Goal: Transaction & Acquisition: Purchase product/service

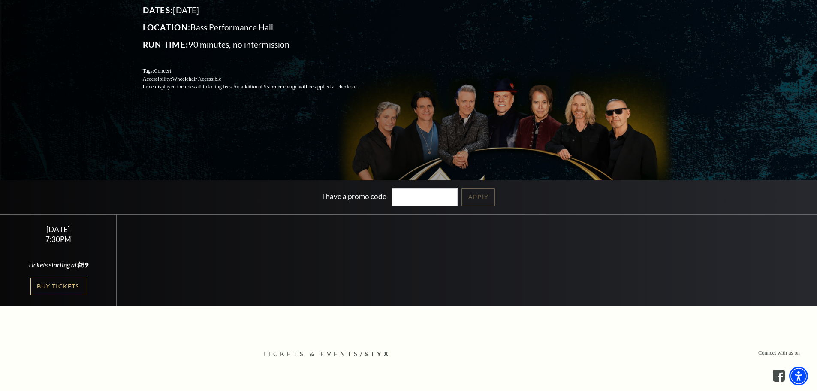
scroll to position [129, 0]
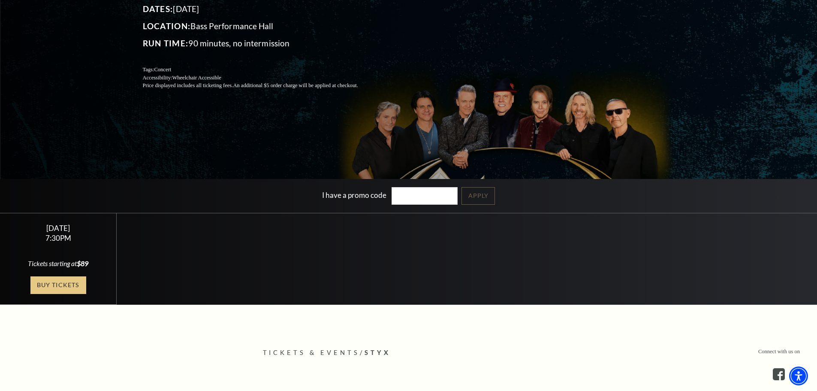
click at [62, 289] on link "Buy Tickets" at bounding box center [58, 285] width 56 height 18
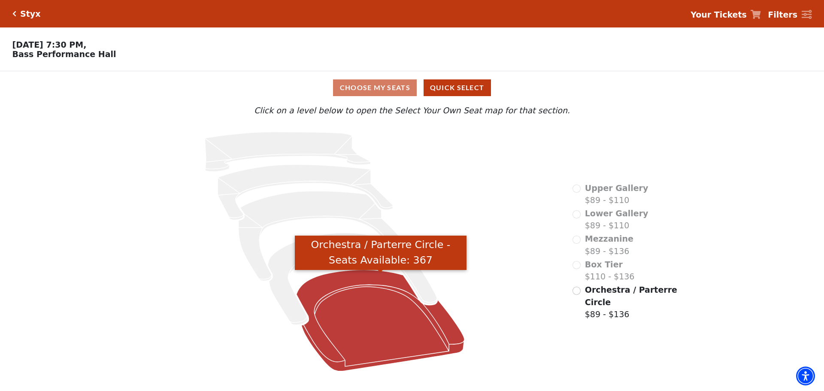
click at [358, 281] on icon "Orchestra / Parterre Circle - Seats Available: 367" at bounding box center [380, 320] width 168 height 101
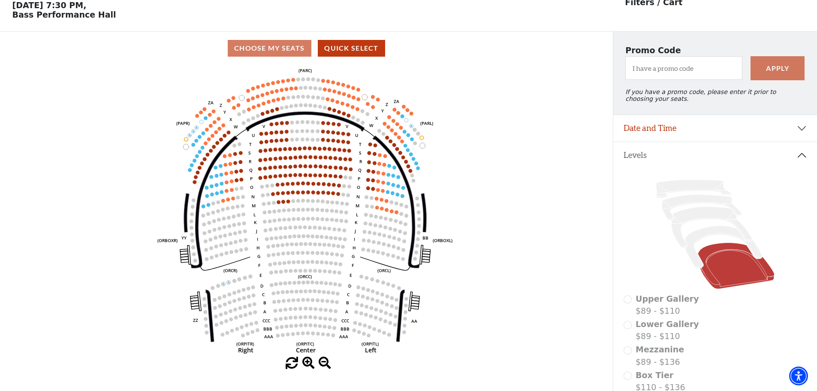
scroll to position [40, 0]
click at [683, 191] on icon at bounding box center [694, 188] width 76 height 18
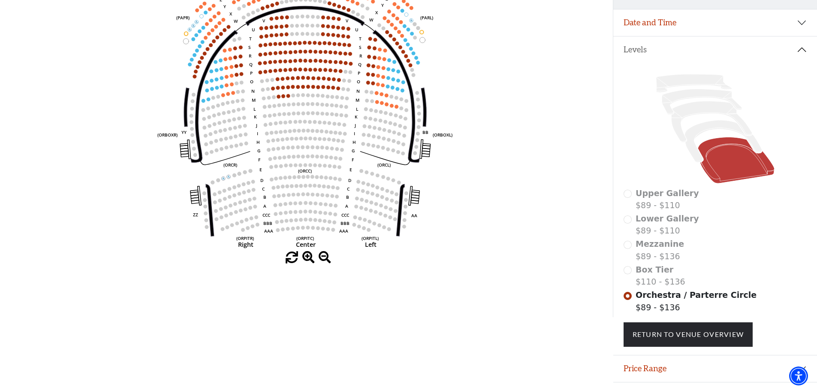
scroll to position [169, 0]
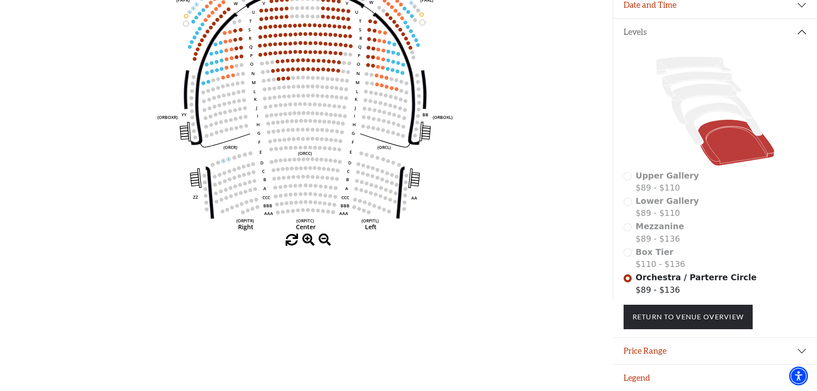
click at [629, 253] on div "Box Tier $110 - $136" at bounding box center [716, 258] width 184 height 24
click at [627, 224] on div "Mezzanine $89 - $136" at bounding box center [716, 232] width 184 height 24
click at [632, 199] on div "Lower Gallery $89 - $110" at bounding box center [716, 207] width 184 height 24
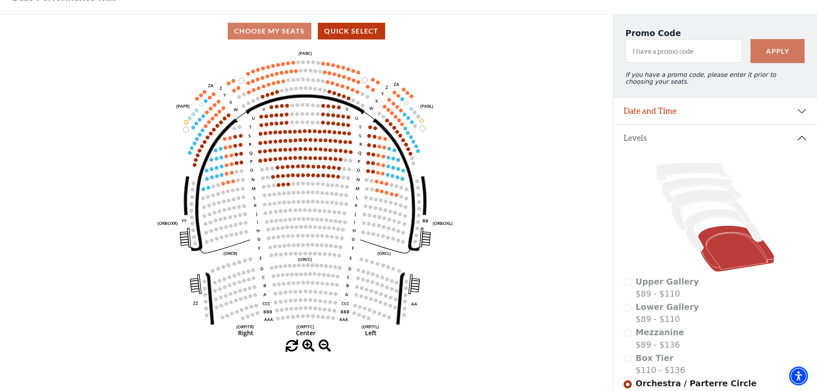
scroll to position [40, 0]
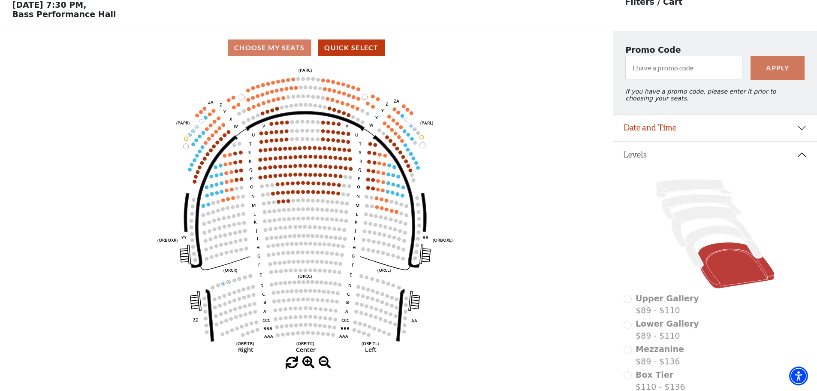
click at [331, 85] on icon "Left (ORPITL) Right (ORPITR) Center (ORPITC) ZZ AA YY BB ZA ZA (ORCL) (ORCR) (O…" at bounding box center [306, 210] width 552 height 292
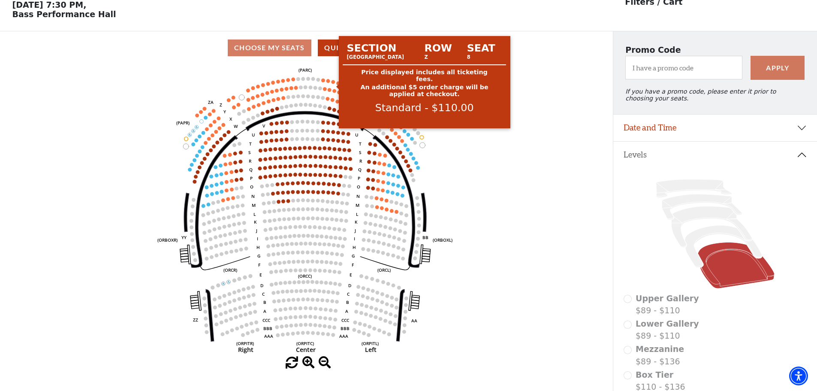
click at [333, 84] on circle at bounding box center [334, 82] width 4 height 4
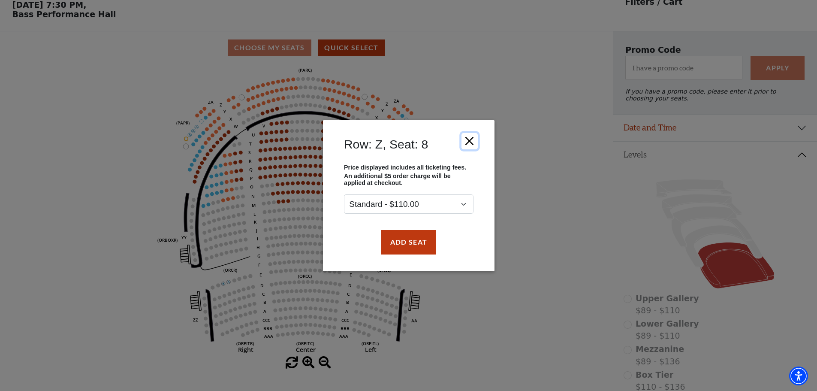
click at [474, 139] on button "Close" at bounding box center [469, 141] width 16 height 16
